Goal: Task Accomplishment & Management: Complete application form

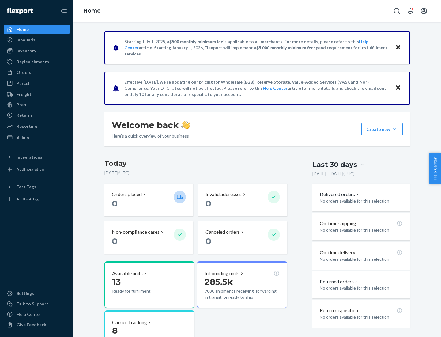
click at [395, 129] on button "Create new Create new inbound Create new order Create new product" at bounding box center [382, 129] width 41 height 12
click at [37, 40] on div "Inbounds" at bounding box center [36, 40] width 65 height 9
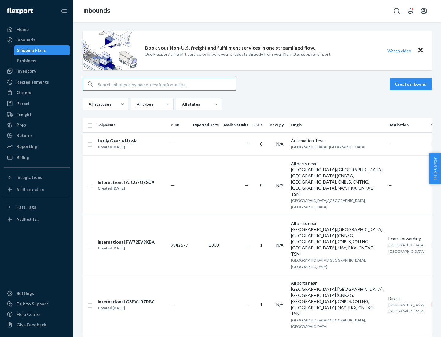
click at [412, 84] on button "Create inbound" at bounding box center [411, 84] width 42 height 12
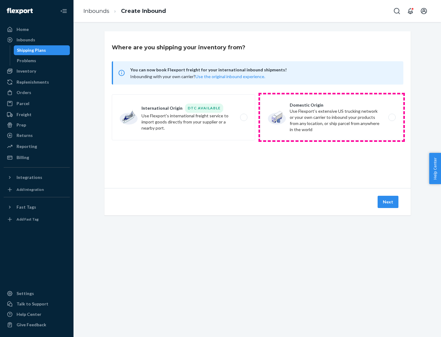
click at [332, 117] on label "Domestic Origin Use Flexport’s extensive US trucking network or your own carrie…" at bounding box center [331, 117] width 143 height 46
click at [392, 117] on input "Domestic Origin Use Flexport’s extensive US trucking network or your own carrie…" at bounding box center [394, 118] width 4 height 4
radio input "true"
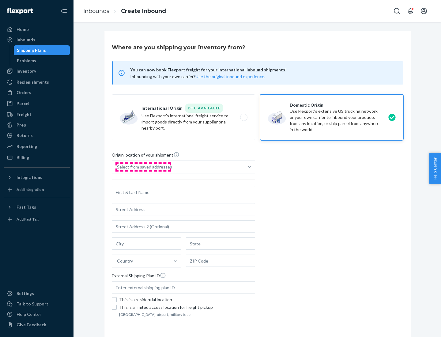
click at [143, 167] on div "Select from saved addresses" at bounding box center [144, 167] width 55 height 6
click at [118, 167] on input "Select from saved addresses" at bounding box center [117, 167] width 1 height 6
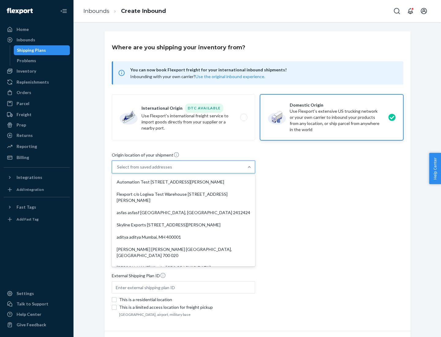
scroll to position [2, 0]
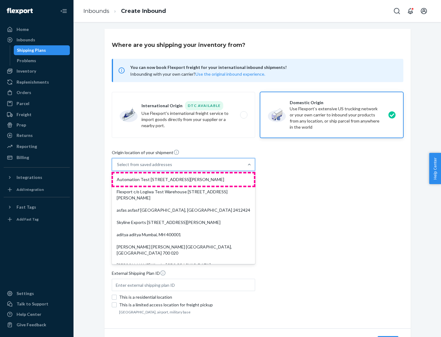
click at [184, 180] on div "Automation Test [STREET_ADDRESS][PERSON_NAME]" at bounding box center [183, 179] width 141 height 12
click at [118, 168] on input "option Automation Test [STREET_ADDRESS][PERSON_NAME]. 9 results available. Use …" at bounding box center [117, 164] width 1 height 6
type input "Automation Test"
type input "9th Floor"
type input "[GEOGRAPHIC_DATA]"
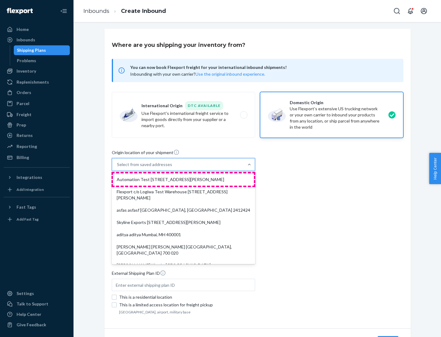
type input "CA"
type input "94104"
type input "[STREET_ADDRESS][PERSON_NAME]"
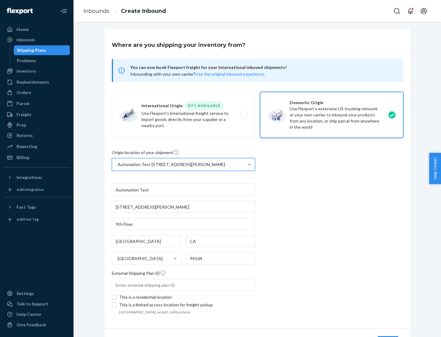
scroll to position [36, 0]
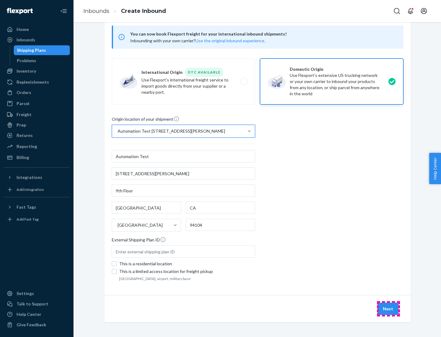
click at [389, 309] on button "Next" at bounding box center [388, 309] width 21 height 12
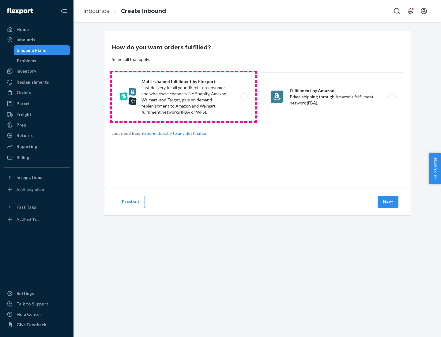
click at [184, 97] on label "Multi-channel fulfillment by Flexport Fast delivery for all your direct-to-cons…" at bounding box center [183, 96] width 143 height 49
click at [244, 97] on input "Multi-channel fulfillment by Flexport Fast delivery for all your direct-to-cons…" at bounding box center [246, 97] width 4 height 4
radio input "true"
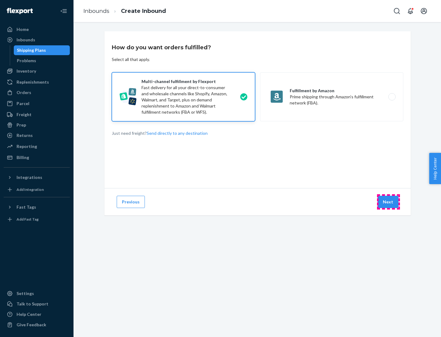
click at [389, 202] on button "Next" at bounding box center [388, 202] width 21 height 12
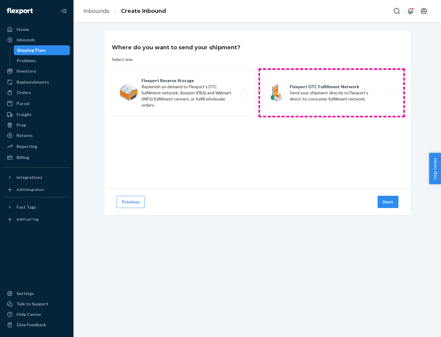
click at [332, 93] on label "Flexport DTC Fulfillment Network Send your shipment directly to Flexport's dire…" at bounding box center [331, 93] width 143 height 46
click at [392, 93] on input "Flexport DTC Fulfillment Network Send your shipment directly to Flexport's dire…" at bounding box center [394, 93] width 4 height 4
radio input "true"
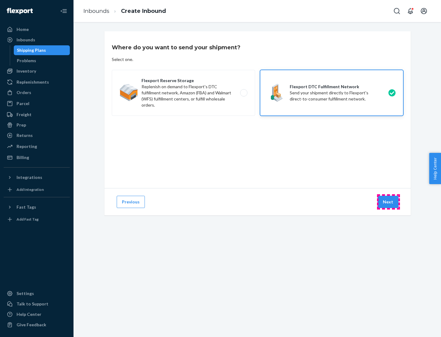
click at [389, 202] on button "Next" at bounding box center [388, 202] width 21 height 12
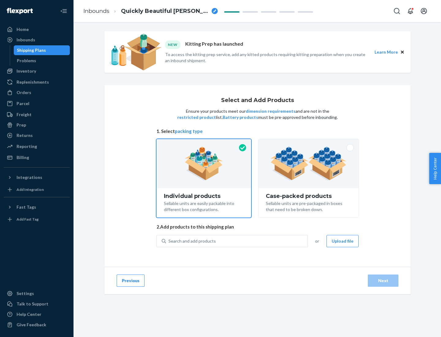
click at [309, 164] on img at bounding box center [309, 164] width 76 height 34
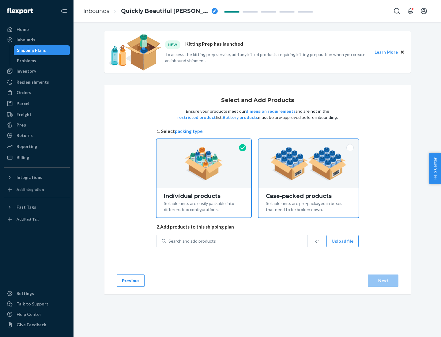
click at [309, 143] on input "Case-packed products Sellable units are pre-packaged in boxes that need to be b…" at bounding box center [309, 141] width 4 height 4
radio input "true"
radio input "false"
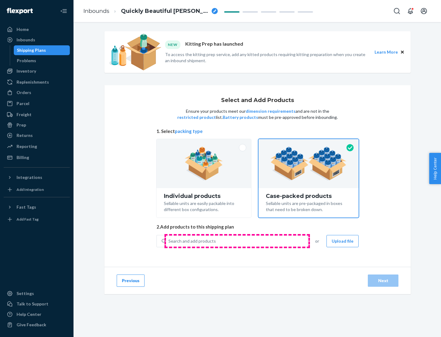
click at [237, 241] on div "Search and add products" at bounding box center [237, 241] width 142 height 11
click at [169, 241] on input "Search and add products" at bounding box center [169, 241] width 1 height 6
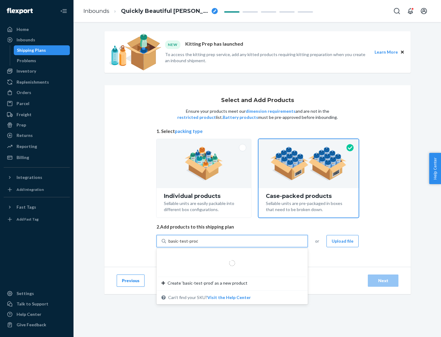
type input "basic-test-product-1"
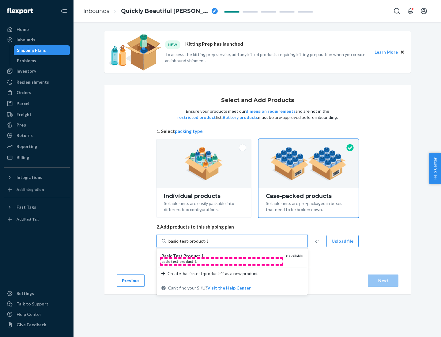
click at [222, 261] on div "basic - test - product - 1" at bounding box center [221, 261] width 120 height 5
click at [208, 244] on input "basic-test-product-1" at bounding box center [188, 241] width 39 height 6
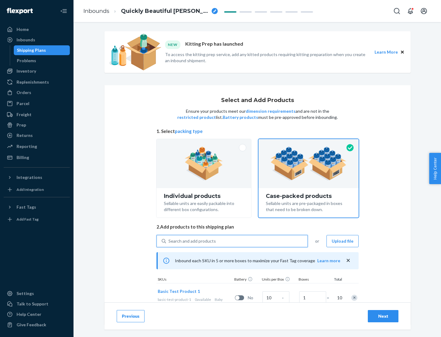
scroll to position [22, 0]
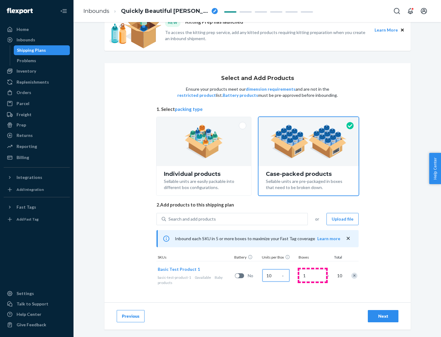
type input "10"
type input "7"
click at [383, 316] on div "Next" at bounding box center [383, 316] width 20 height 6
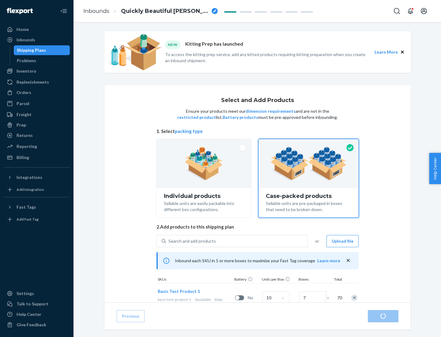
radio input "true"
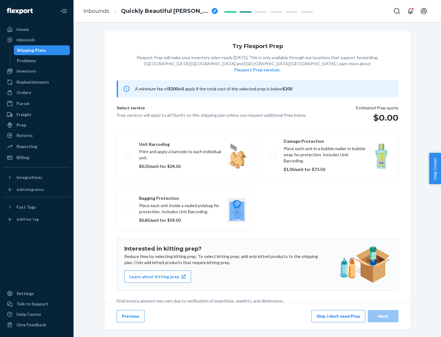
scroll to position [2, 0]
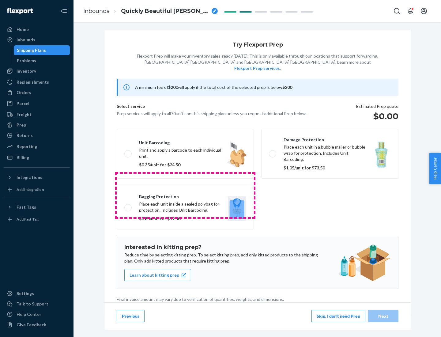
click at [185, 195] on label "Bagging protection Place each unit inside a sealed polybag for protection. Incl…" at bounding box center [185, 208] width 137 height 44
click at [128, 206] on input "Bagging protection Place each unit inside a sealed polybag for protection. Incl…" at bounding box center [126, 208] width 4 height 4
checkbox input "true"
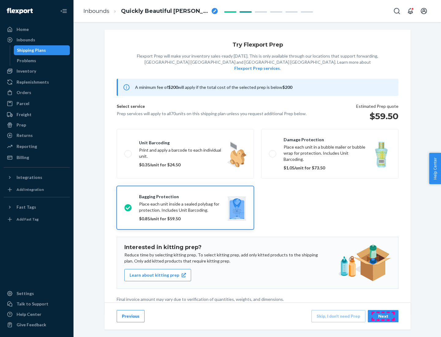
click at [383, 316] on div "Next" at bounding box center [383, 316] width 20 height 6
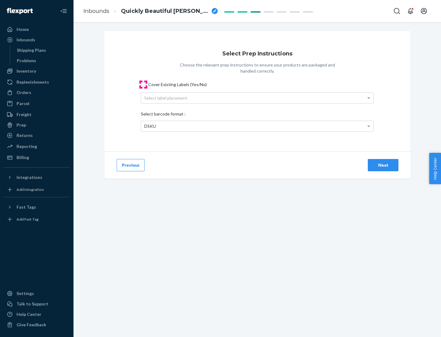
click at [143, 84] on input "Cover Existing Labels (Yes/No)" at bounding box center [143, 84] width 5 height 5
checkbox input "true"
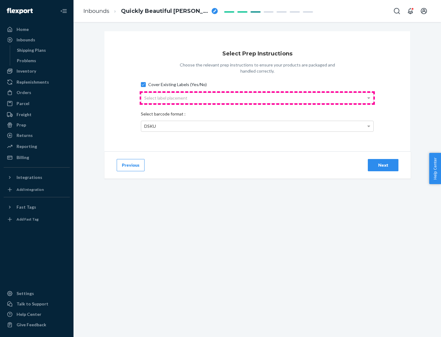
click at [257, 98] on div "Select label placement" at bounding box center [257, 98] width 232 height 10
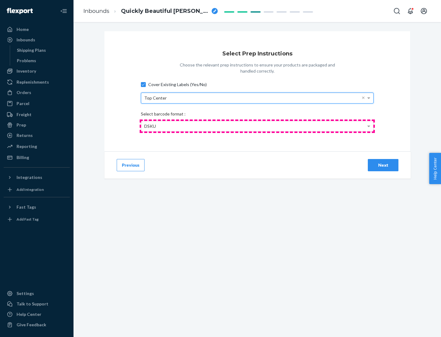
click at [257, 126] on div "DSKU" at bounding box center [257, 126] width 232 height 10
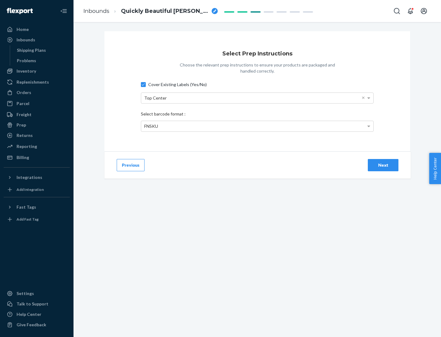
click at [383, 165] on div "Next" at bounding box center [383, 165] width 20 height 6
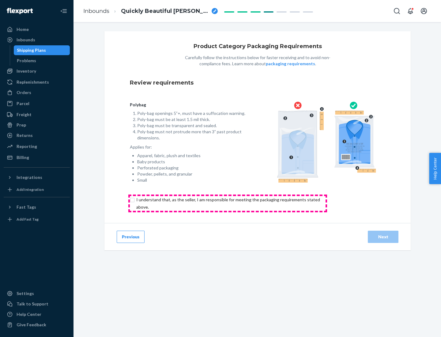
click at [228, 203] on input "checkbox" at bounding box center [232, 203] width 204 height 15
checkbox input "true"
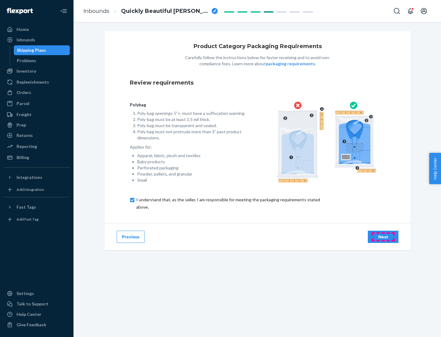
click at [383, 237] on div "Next" at bounding box center [383, 237] width 20 height 6
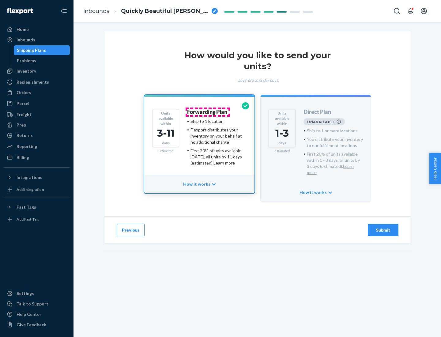
click at [208, 112] on h4 "Forwarding Plan" at bounding box center [207, 112] width 40 height 6
click at [383, 227] on div "Submit" at bounding box center [383, 230] width 20 height 6
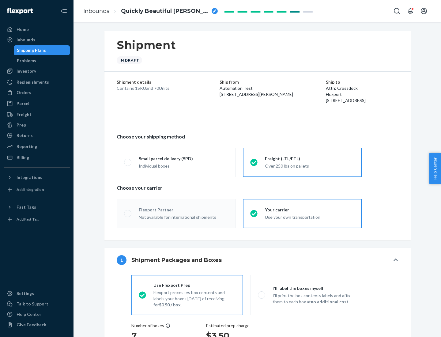
radio input "true"
radio input "false"
radio input "true"
radio input "false"
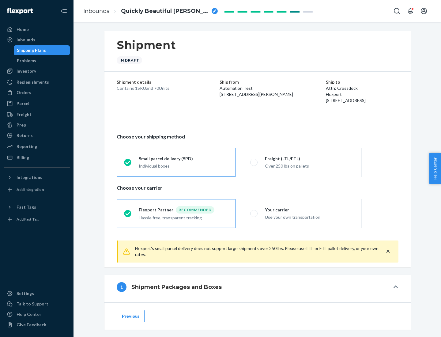
click at [184, 166] on div "Individual boxes" at bounding box center [183, 166] width 89 height 6
click at [128, 164] on input "Small parcel delivery (SPD) Individual boxes" at bounding box center [126, 162] width 4 height 4
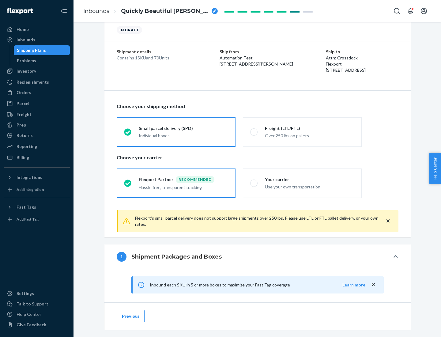
click at [184, 179] on div "Recommended" at bounding box center [195, 179] width 39 height 7
click at [128, 181] on input "Flexport Partner Recommended Hassle free, transparent tracking" at bounding box center [126, 183] width 4 height 4
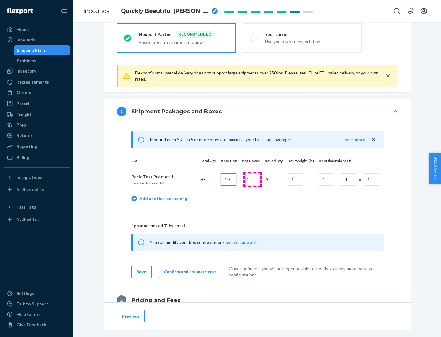
type input "10"
type input "7"
type input "1"
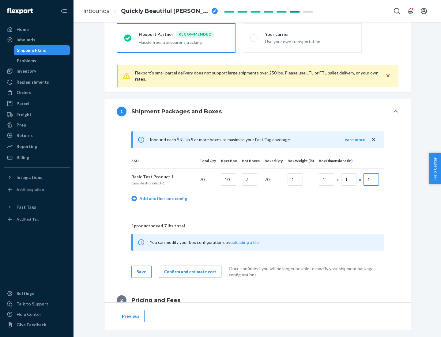
scroll to position [268, 0]
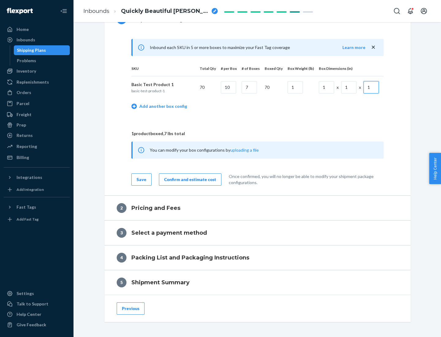
type input "1"
click at [189, 179] on div "Confirm and estimate cost" at bounding box center [190, 180] width 52 height 6
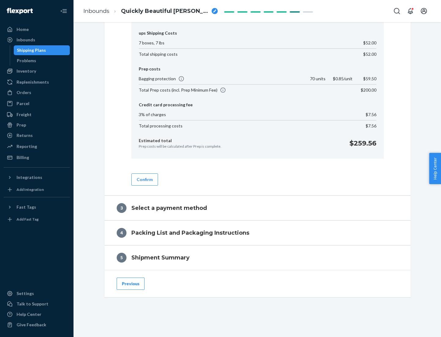
click at [144, 179] on button "Confirm" at bounding box center [144, 179] width 27 height 12
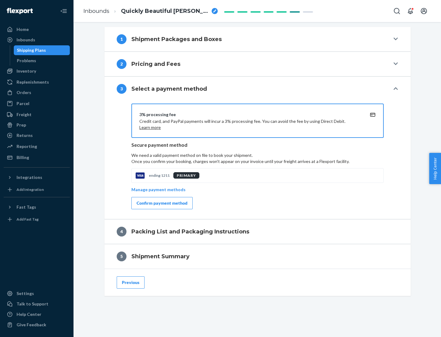
click at [161, 203] on div "Confirm payment method" at bounding box center [162, 203] width 51 height 6
